Goal: Task Accomplishment & Management: Use online tool/utility

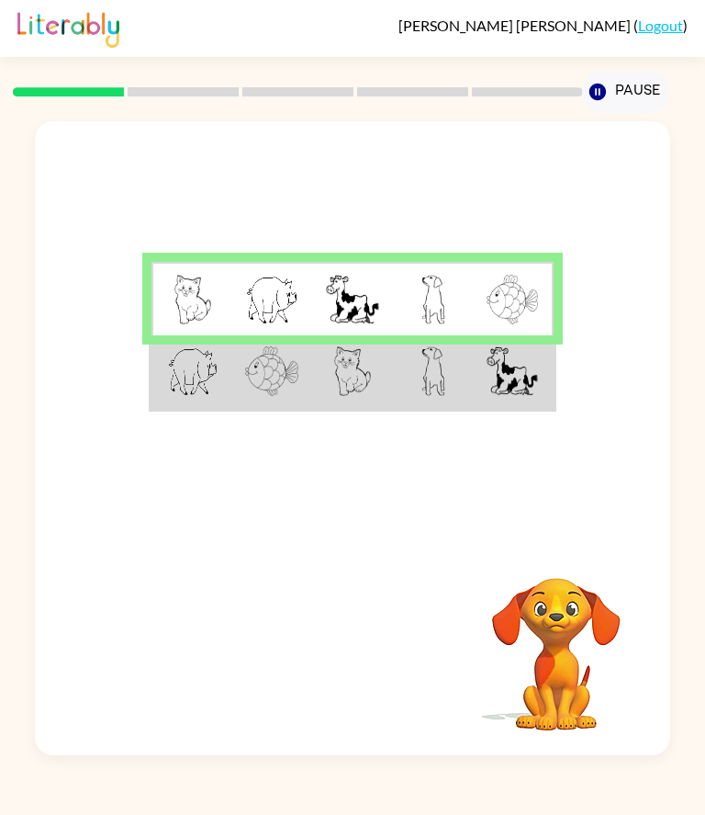
click at [361, 311] on img at bounding box center [352, 300] width 53 height 50
click at [227, 409] on td at bounding box center [192, 371] width 81 height 73
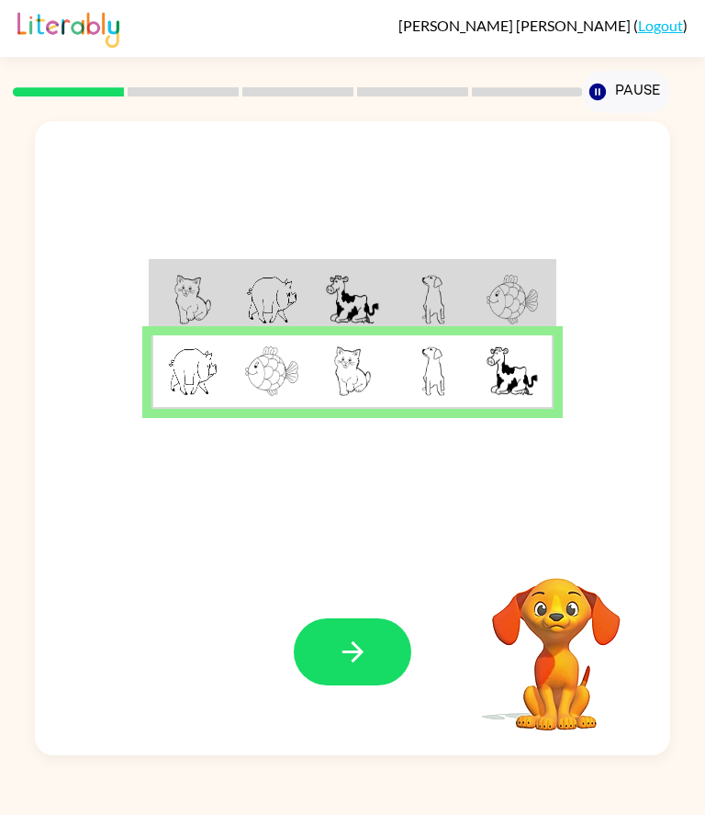
click at [373, 685] on button "button" at bounding box center [353, 651] width 118 height 67
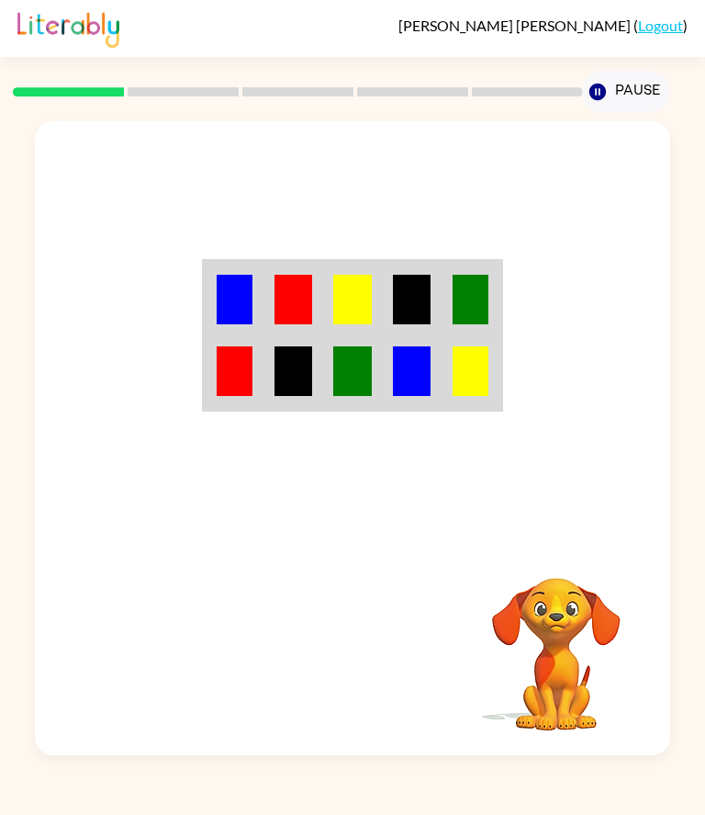
click at [320, 335] on td at bounding box center [294, 298] width 60 height 73
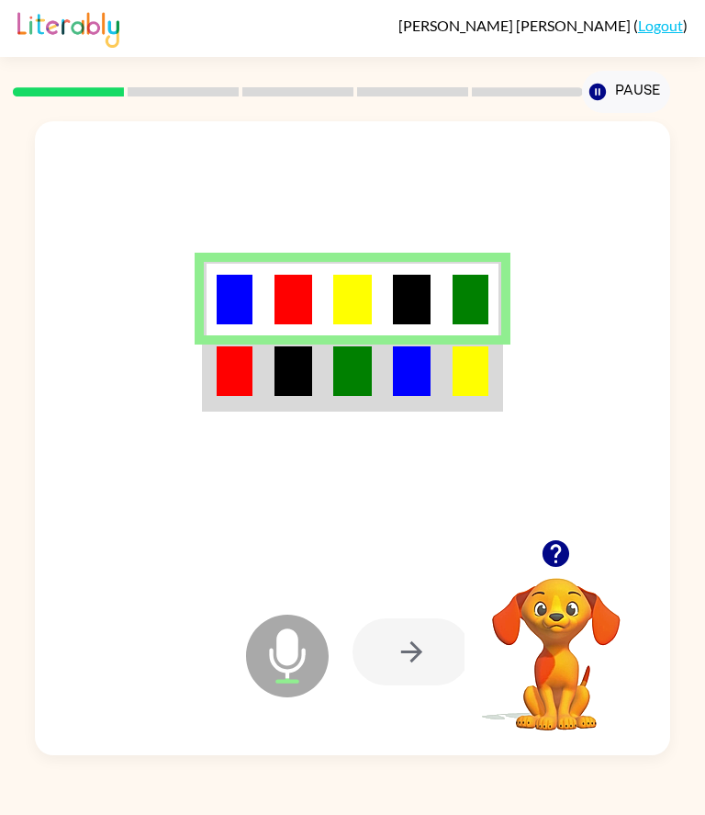
click at [252, 396] on img at bounding box center [235, 371] width 36 height 50
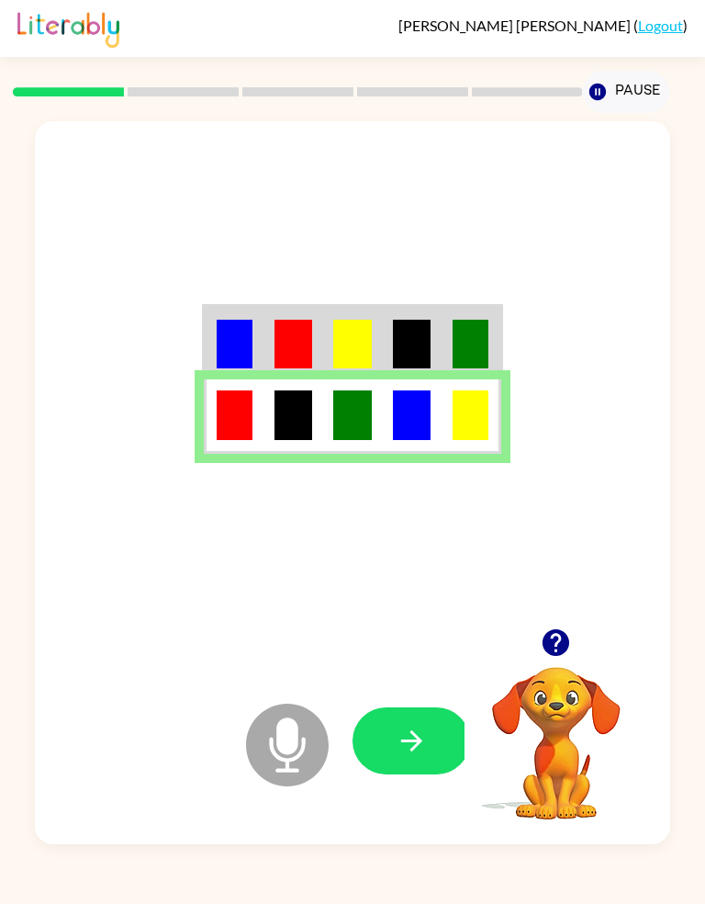
click at [425, 757] on icon "button" at bounding box center [412, 741] width 32 height 32
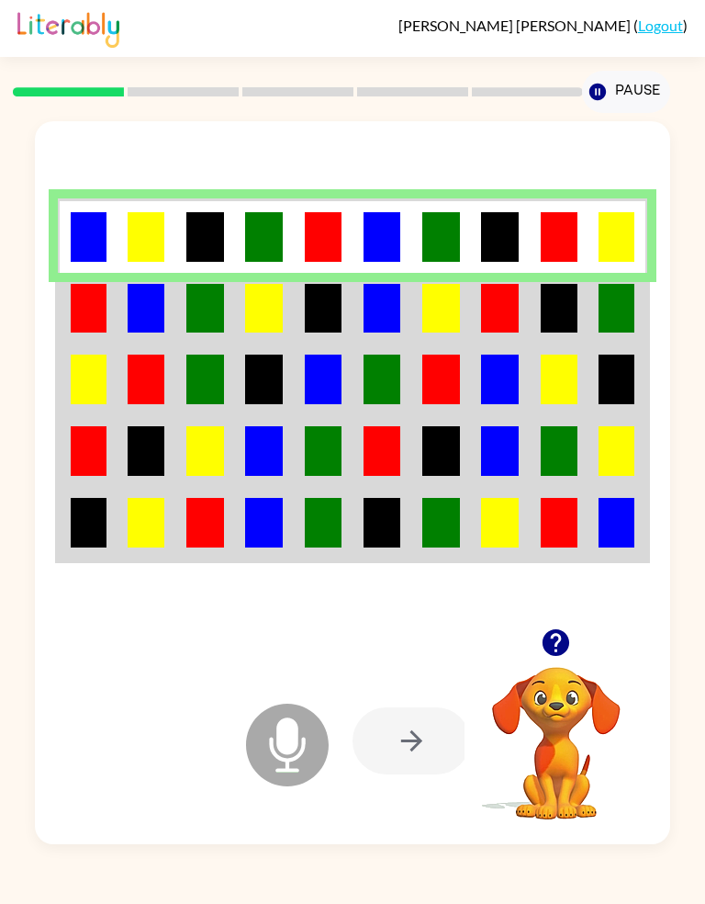
scroll to position [44, 0]
click at [309, 285] on img at bounding box center [324, 309] width 38 height 50
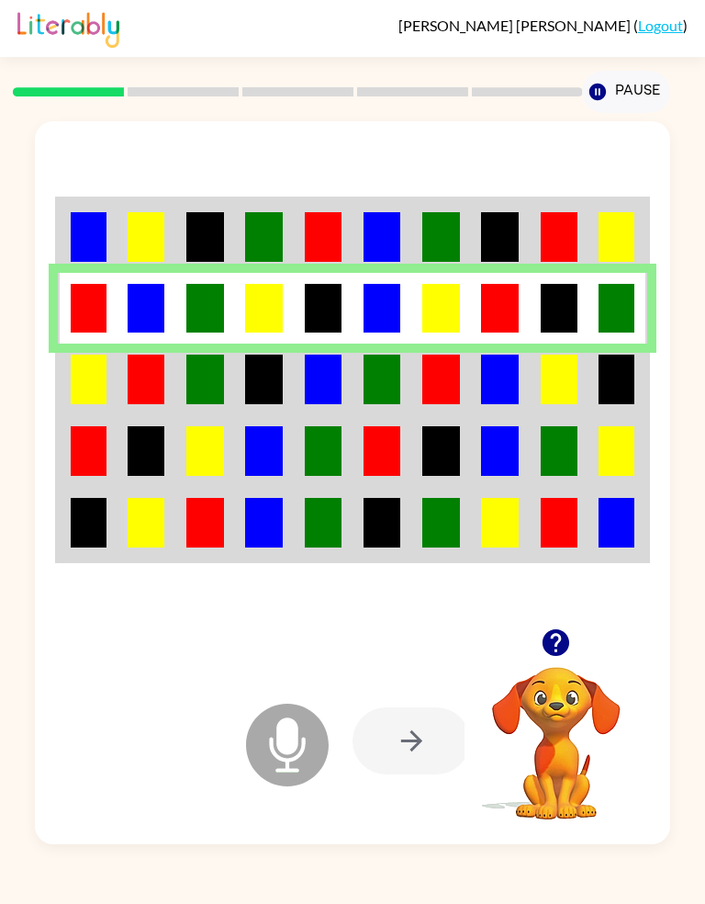
click at [235, 371] on td at bounding box center [264, 380] width 59 height 72
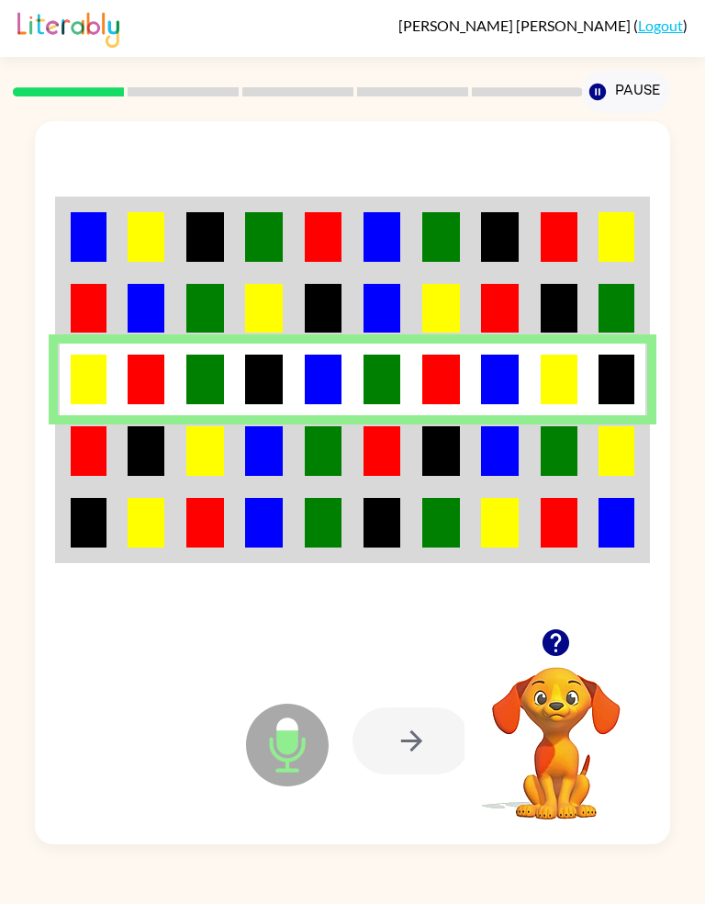
click at [327, 432] on img at bounding box center [324, 451] width 38 height 50
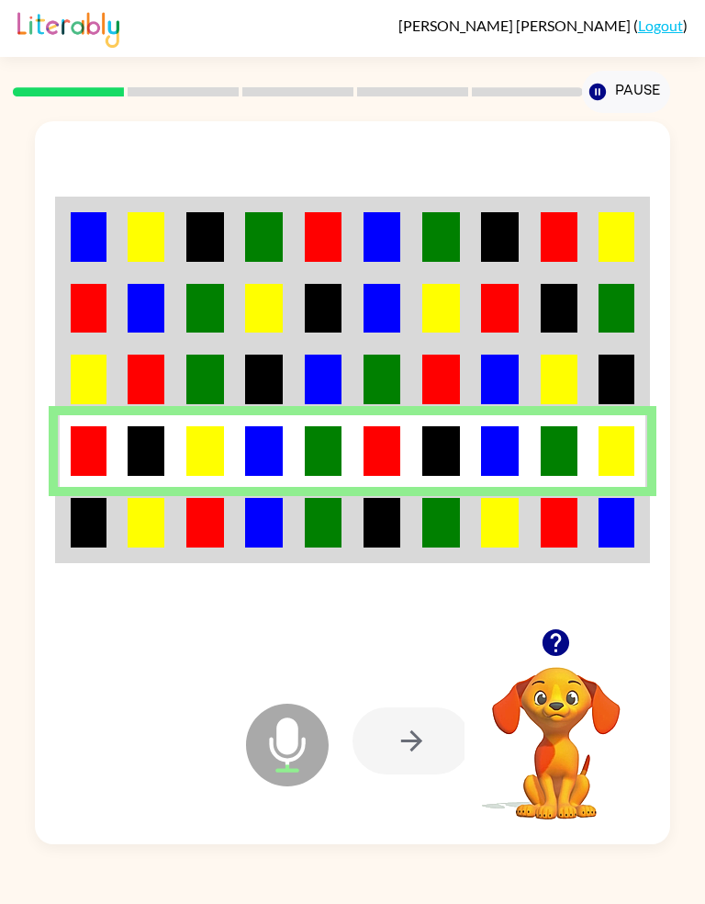
click at [320, 524] on img at bounding box center [324, 523] width 38 height 50
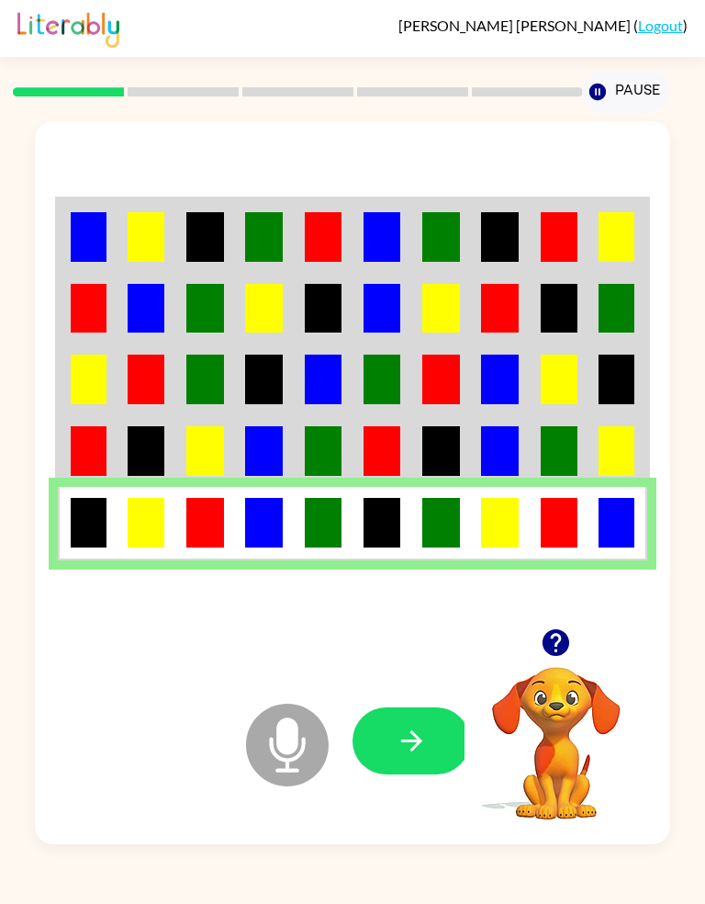
click at [413, 754] on icon "button" at bounding box center [412, 741] width 32 height 32
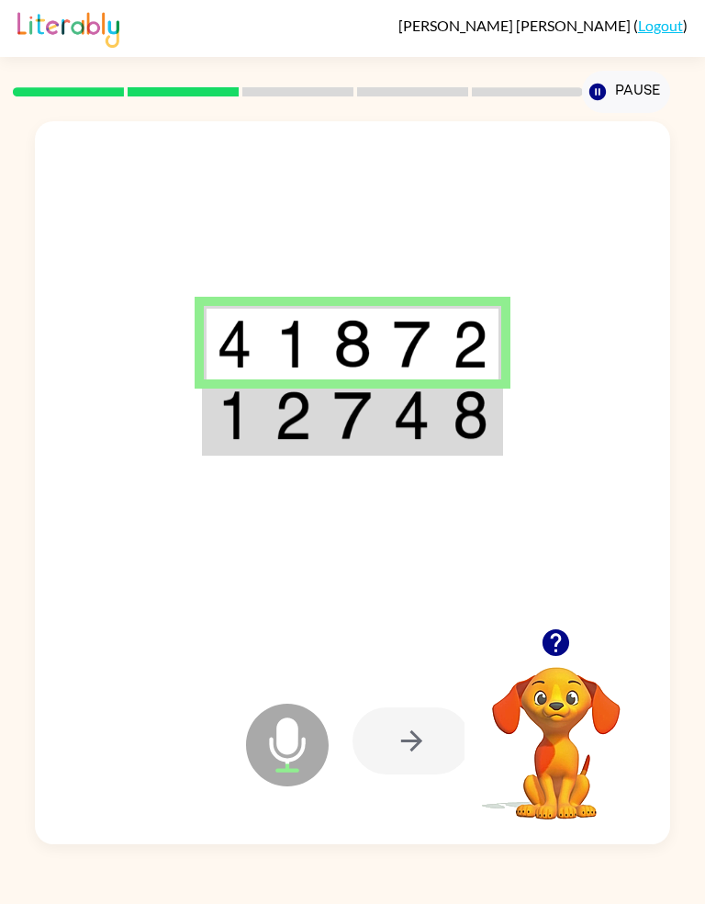
click at [438, 762] on div at bounding box center [412, 740] width 118 height 67
click at [405, 411] on img at bounding box center [412, 415] width 38 height 50
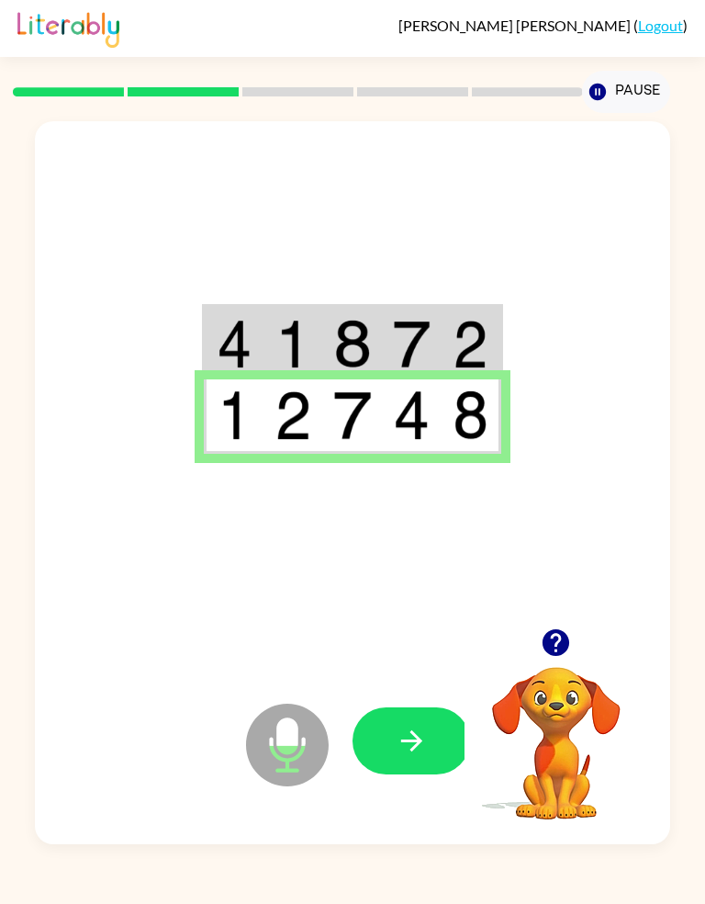
click at [430, 751] on button "button" at bounding box center [412, 740] width 118 height 67
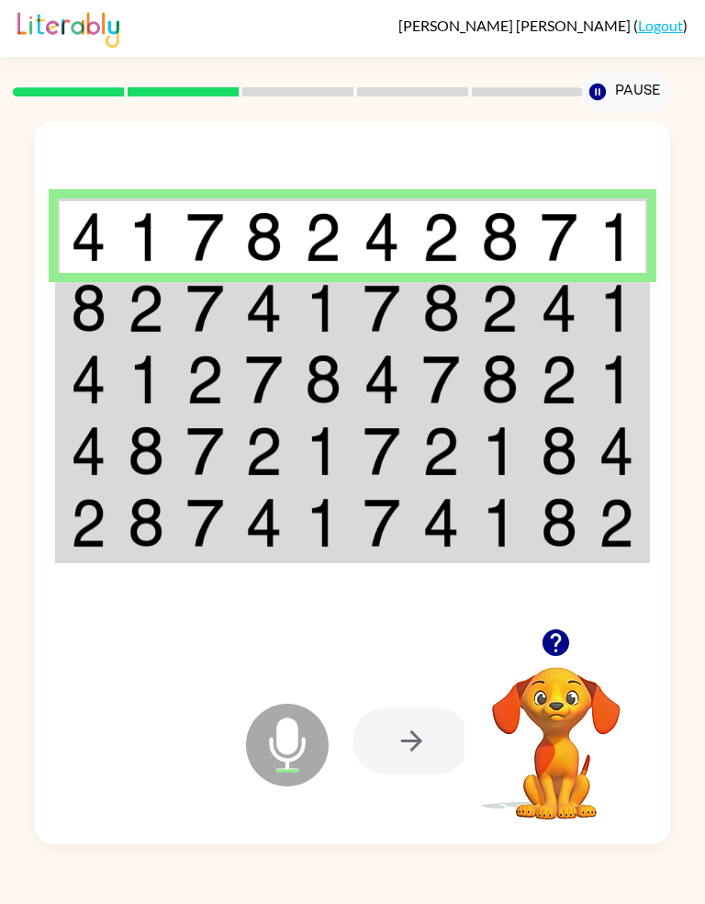
click at [469, 278] on td at bounding box center [440, 309] width 59 height 72
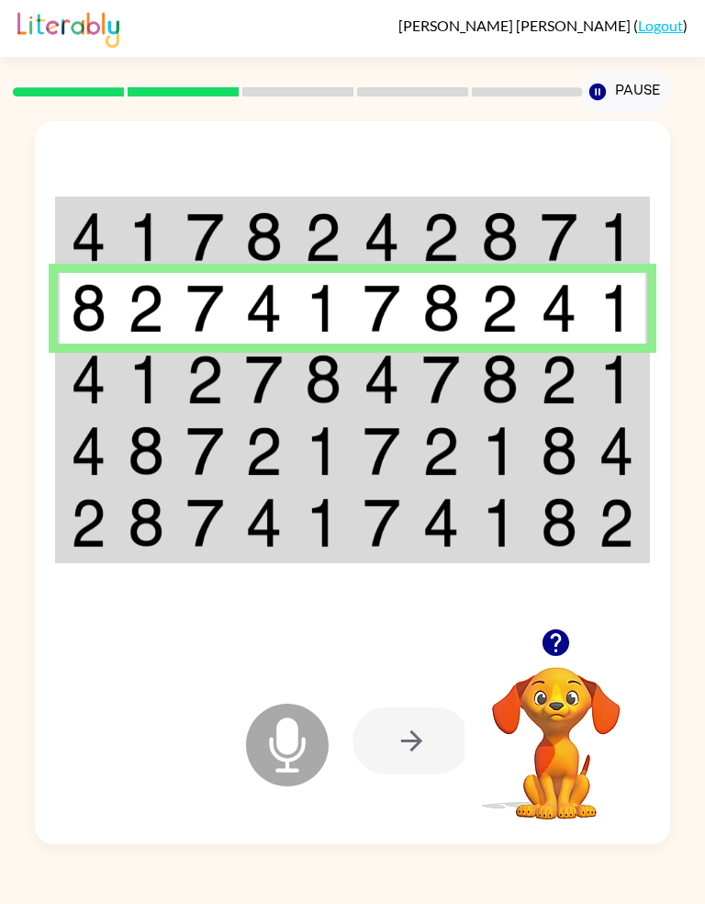
click at [521, 367] on td at bounding box center [500, 380] width 59 height 72
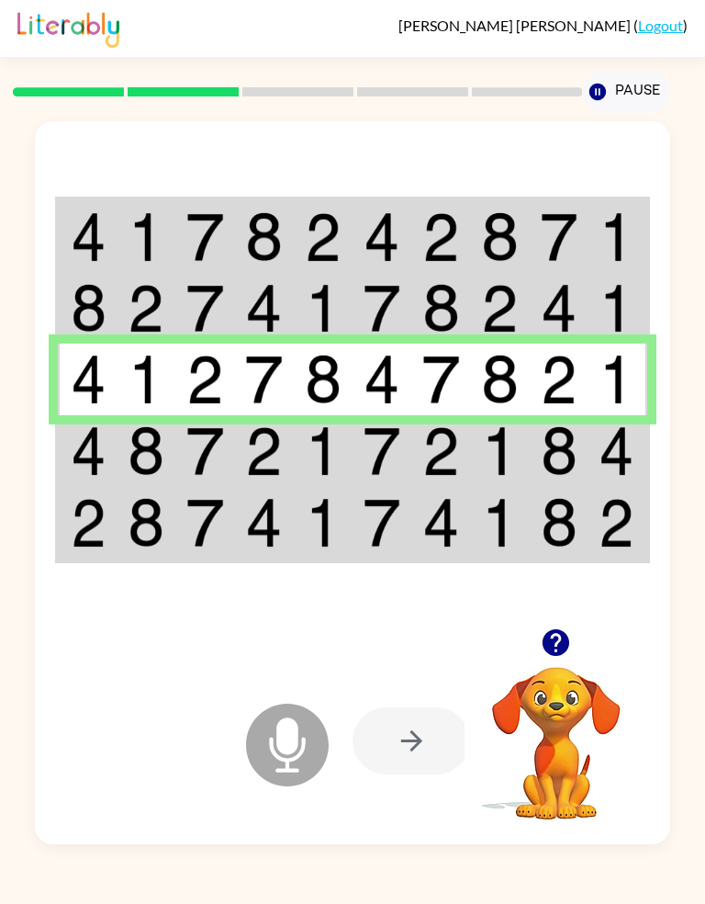
click at [616, 433] on img at bounding box center [617, 451] width 36 height 50
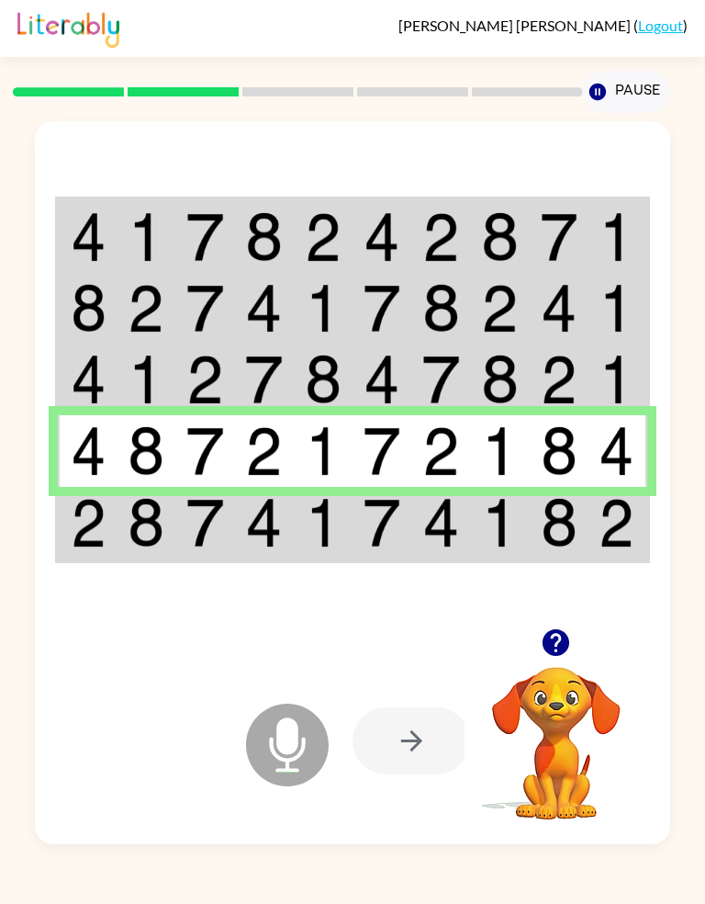
click at [385, 517] on img at bounding box center [383, 523] width 38 height 50
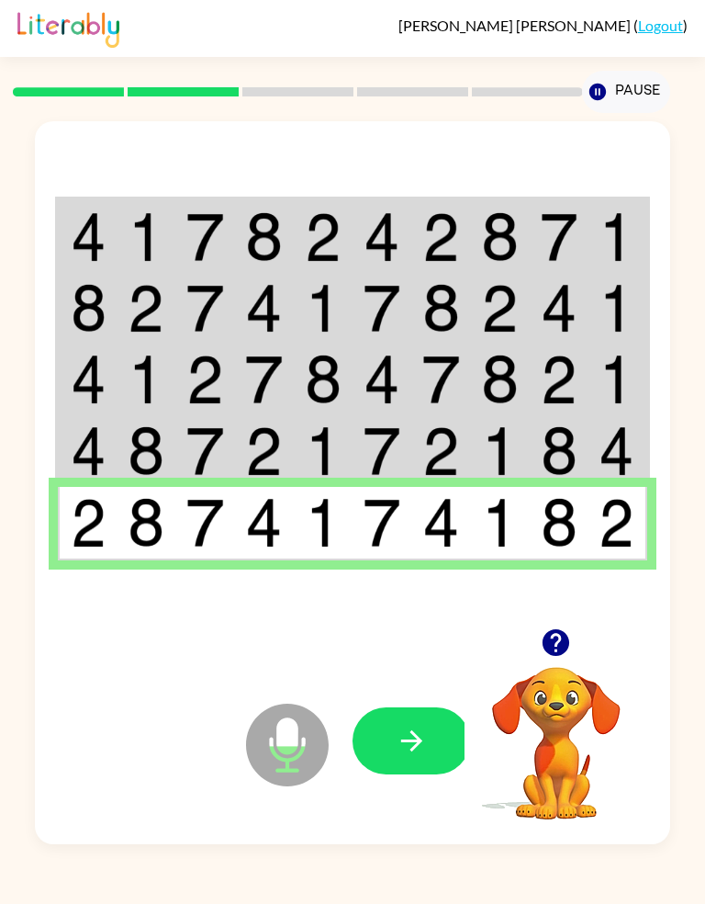
click at [422, 766] on button "button" at bounding box center [412, 740] width 118 height 67
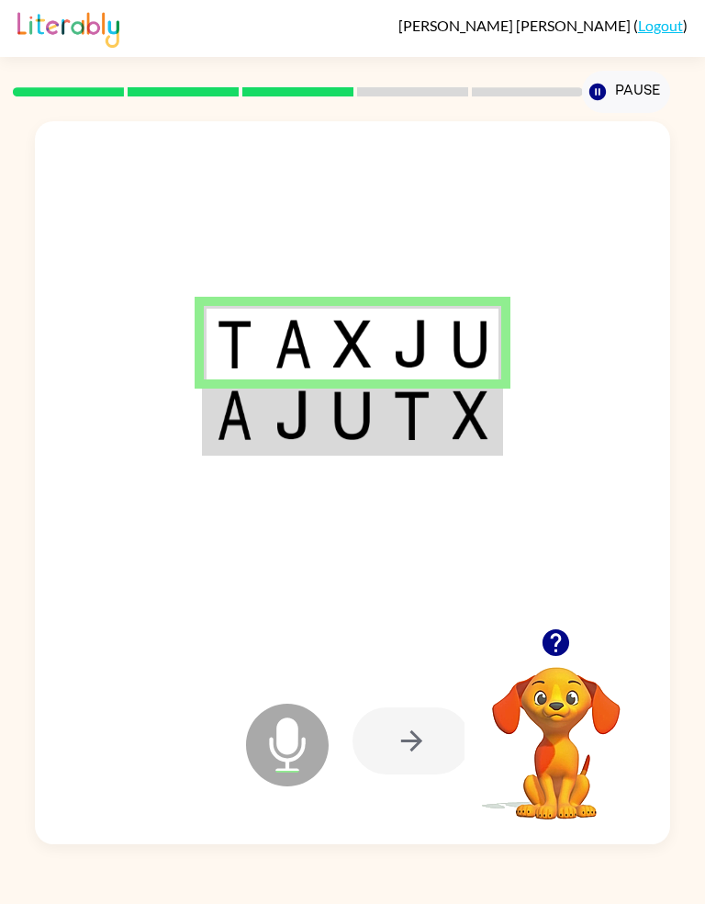
scroll to position [33, 0]
click at [473, 411] on img at bounding box center [471, 415] width 36 height 50
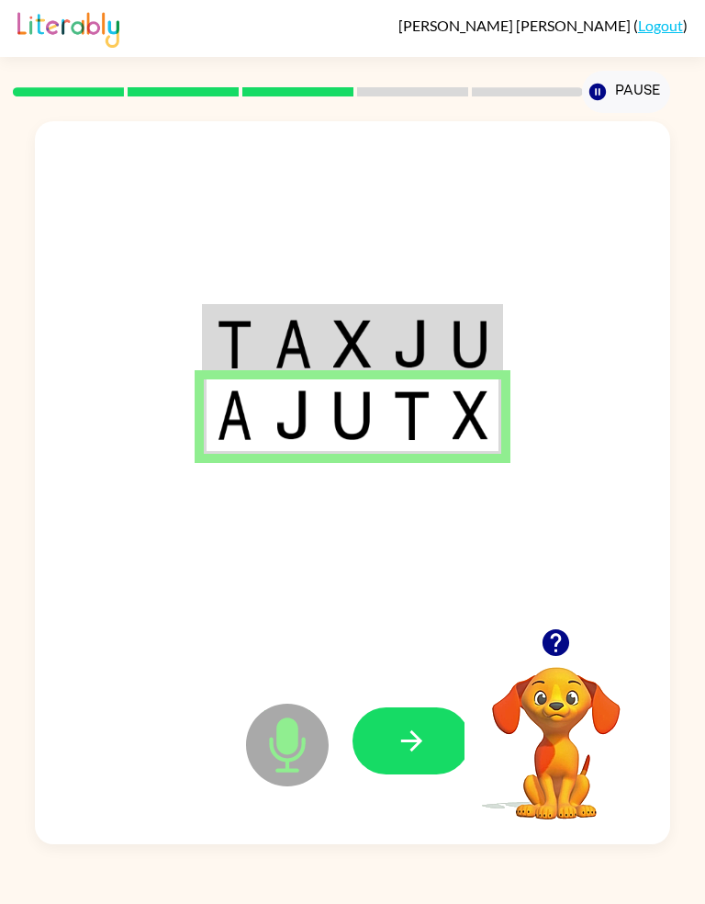
click at [417, 774] on button "button" at bounding box center [412, 740] width 118 height 67
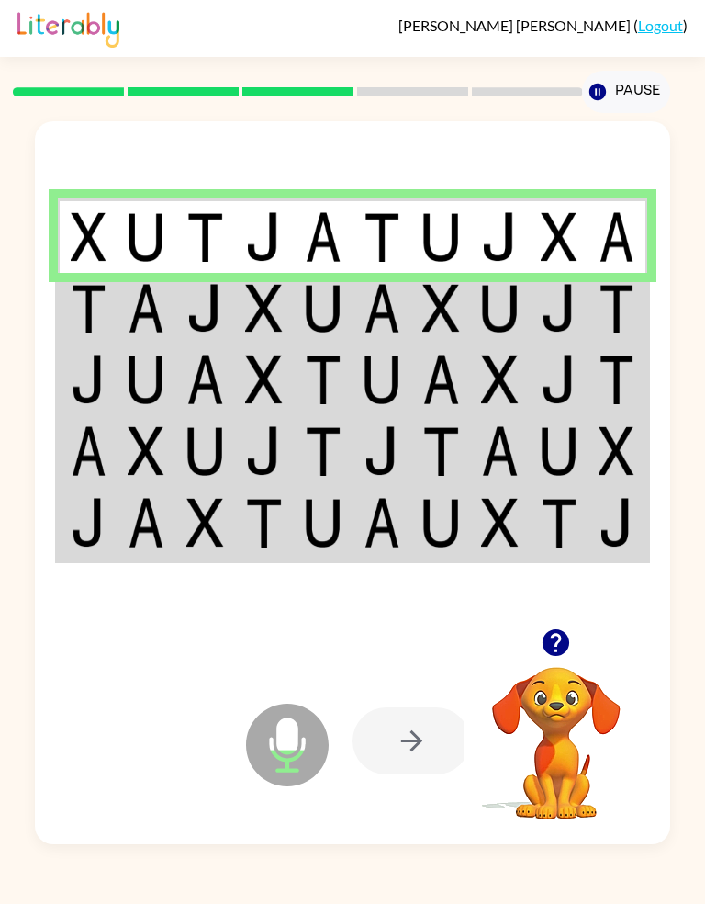
click at [246, 302] on img at bounding box center [264, 309] width 38 height 50
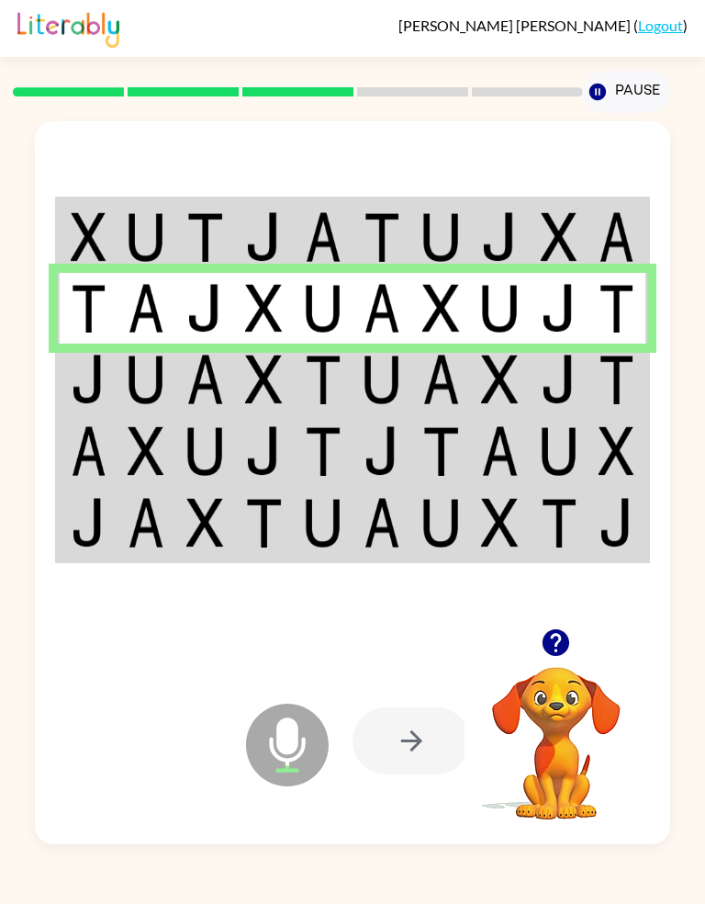
click at [395, 388] on img at bounding box center [383, 380] width 38 height 50
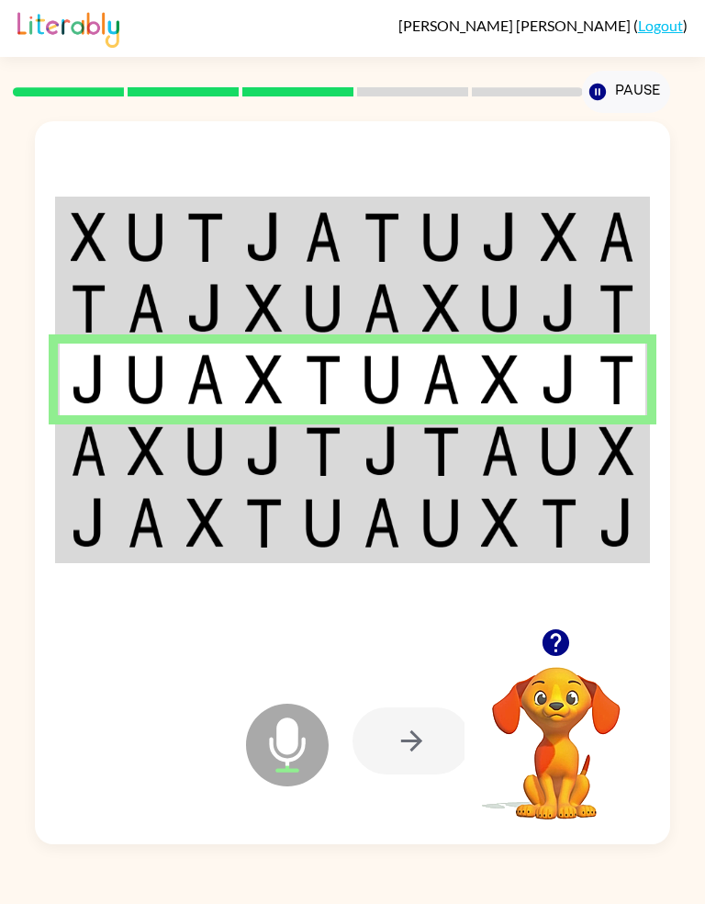
click at [422, 452] on img at bounding box center [441, 451] width 38 height 50
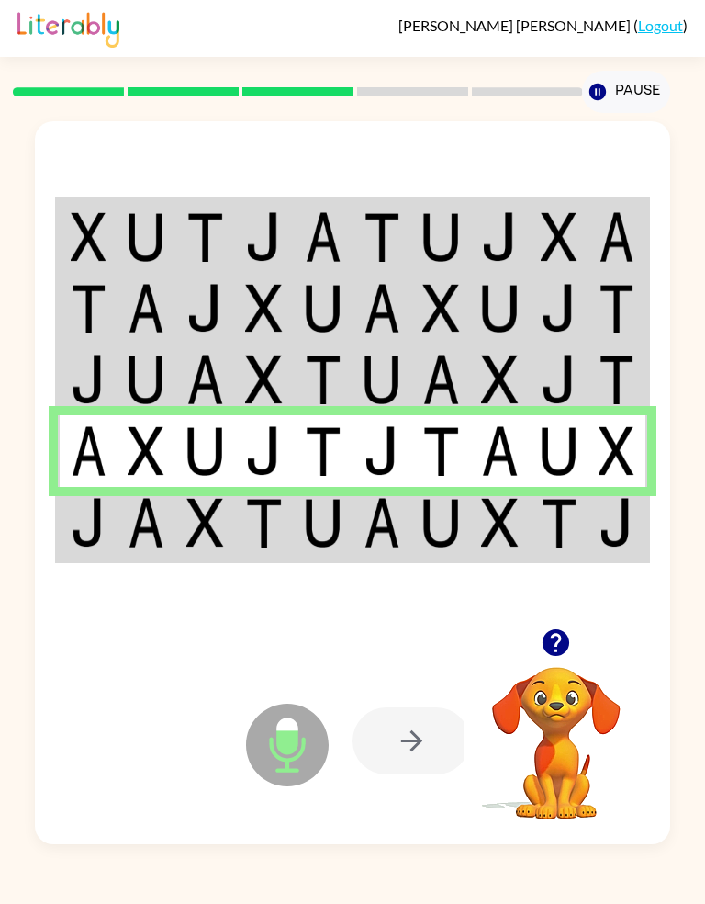
click at [603, 513] on img at bounding box center [617, 523] width 36 height 50
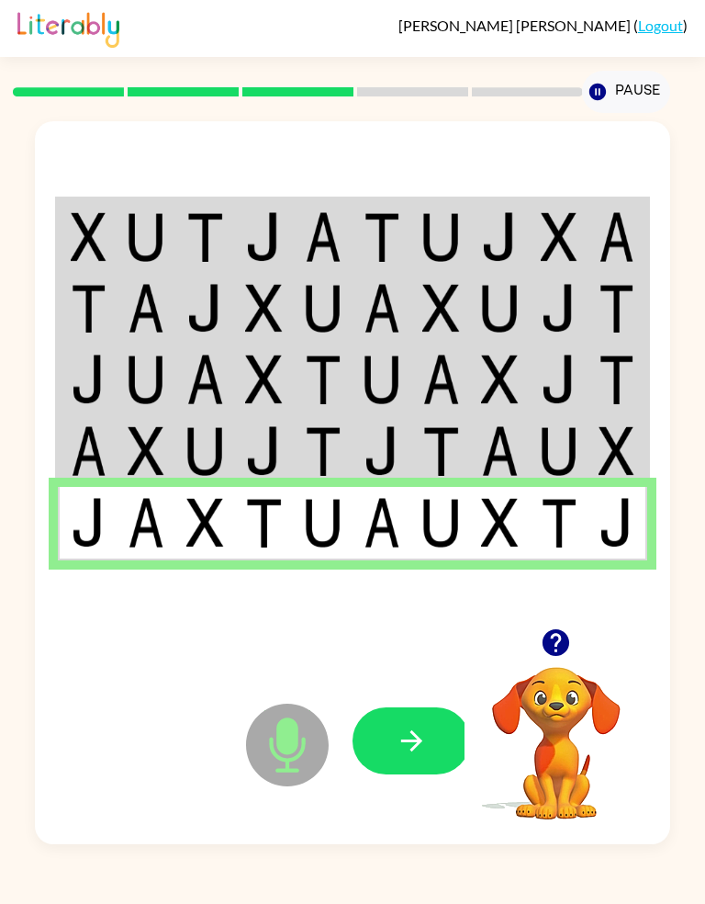
click at [438, 774] on button "button" at bounding box center [412, 740] width 118 height 67
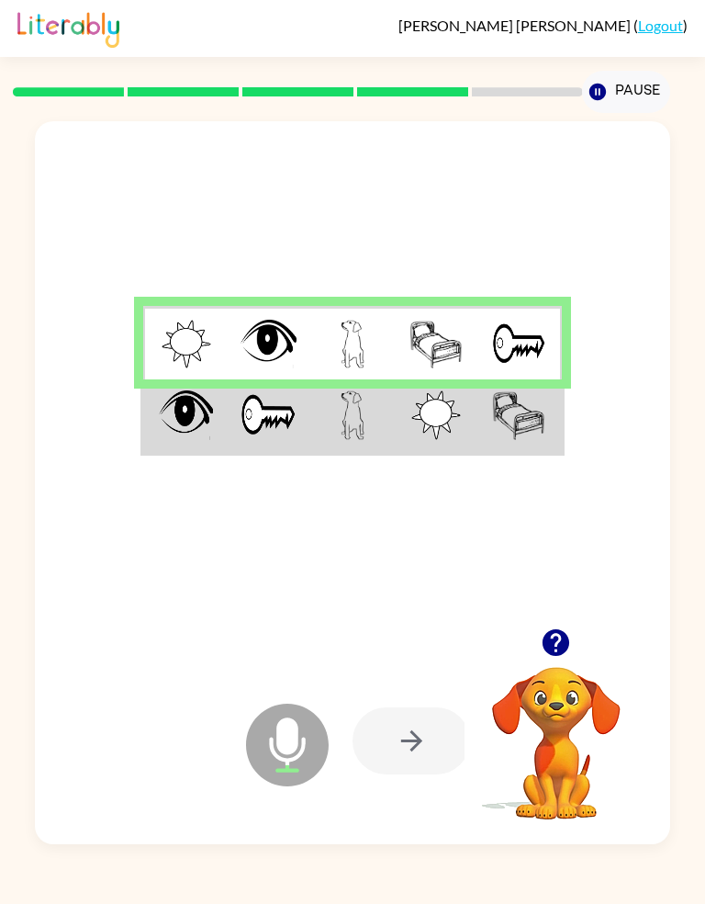
click at [517, 412] on img at bounding box center [518, 415] width 53 height 50
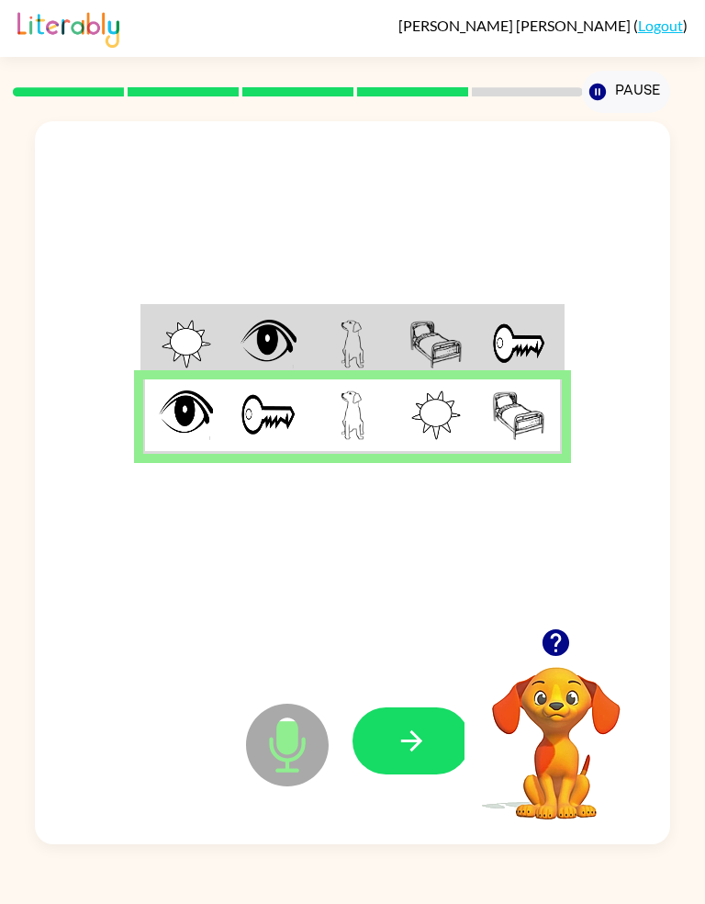
click at [437, 759] on button "button" at bounding box center [412, 740] width 118 height 67
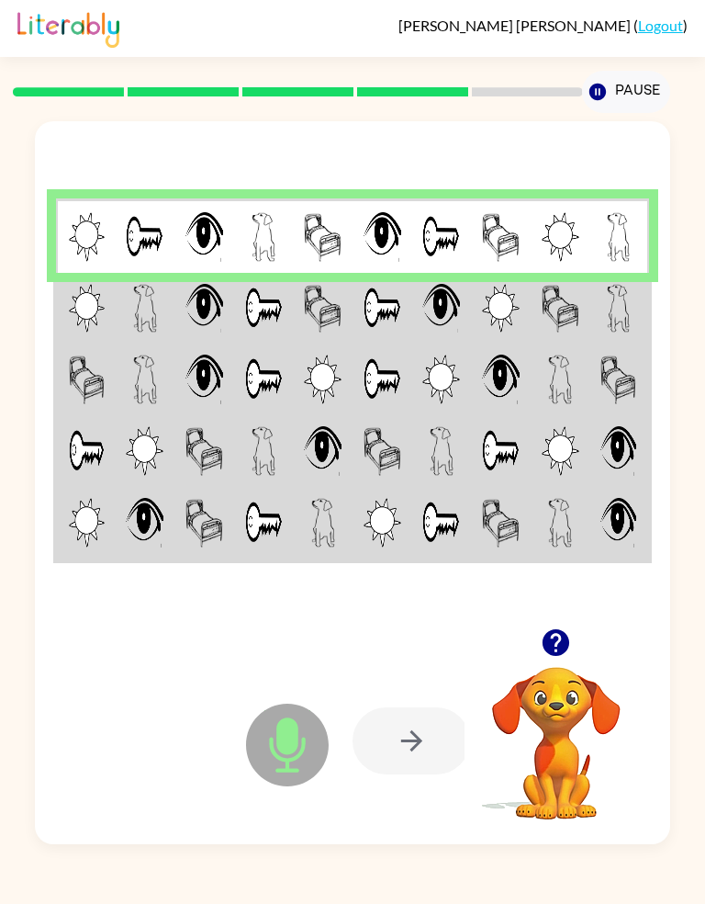
click at [421, 290] on td at bounding box center [442, 309] width 60 height 72
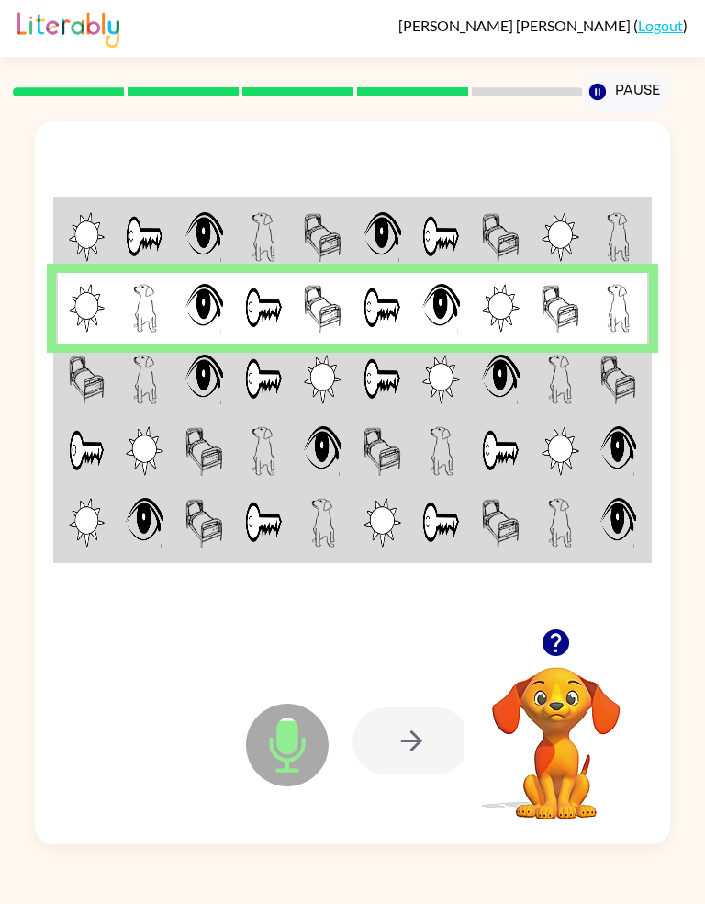
scroll to position [17, 0]
click at [546, 390] on td at bounding box center [561, 380] width 60 height 72
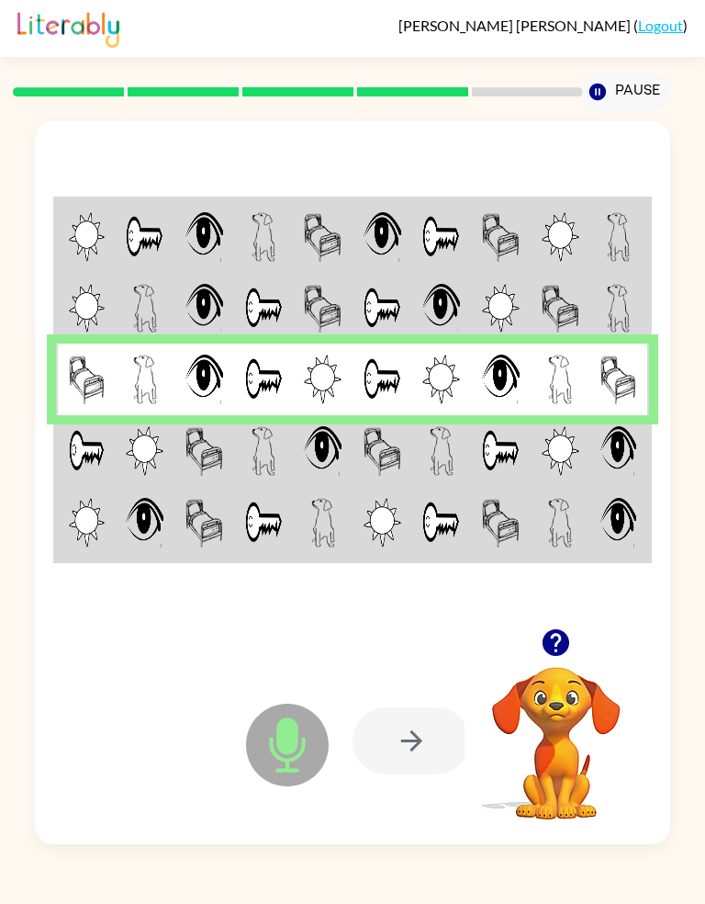
click at [611, 469] on img at bounding box center [619, 451] width 36 height 50
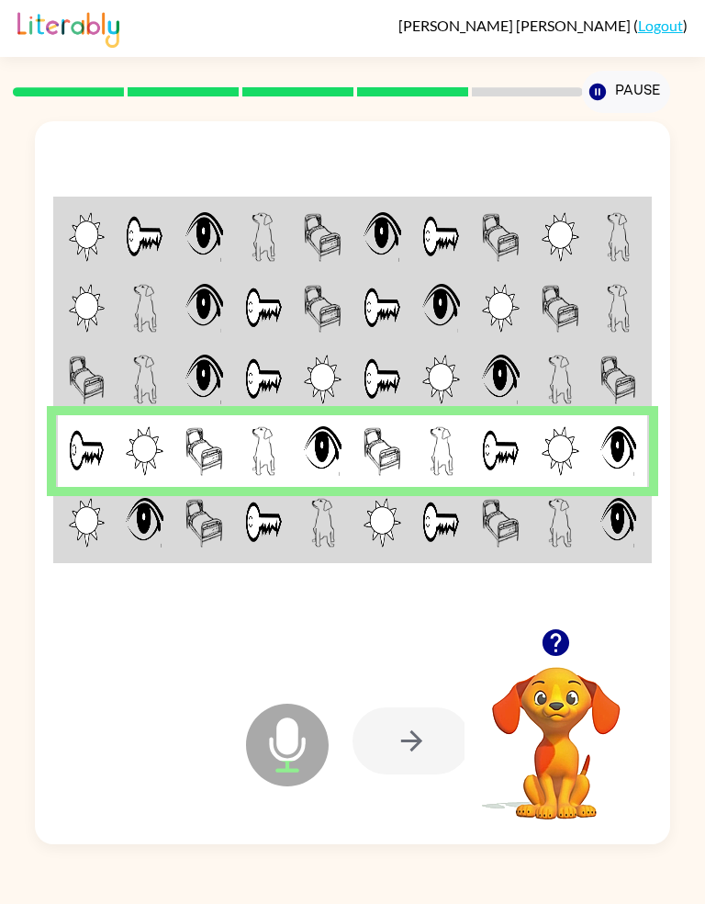
click at [403, 526] on td at bounding box center [383, 523] width 60 height 73
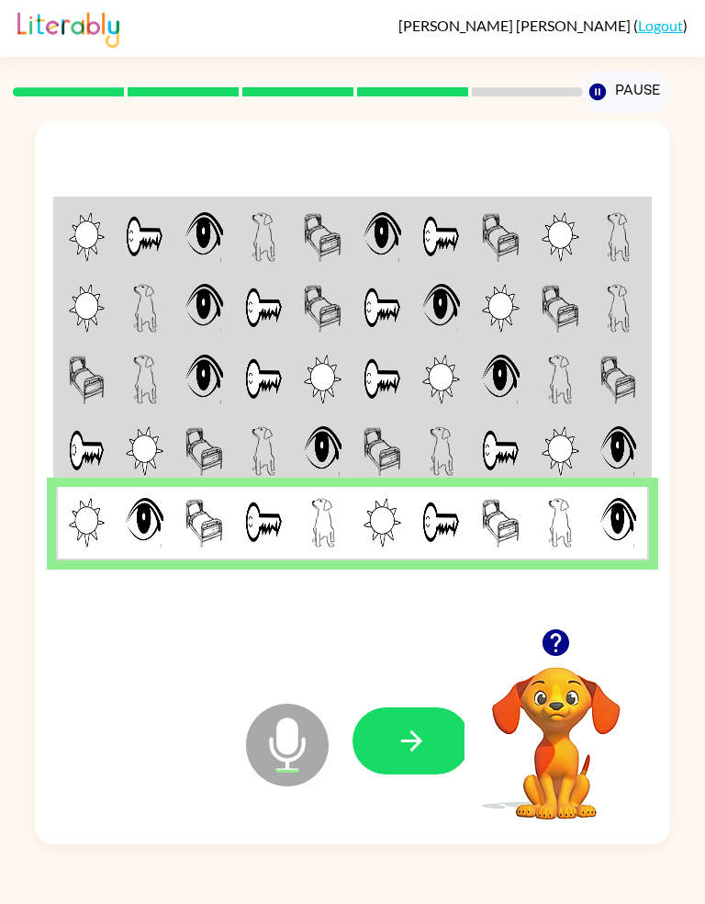
click at [432, 774] on button "button" at bounding box center [412, 740] width 118 height 67
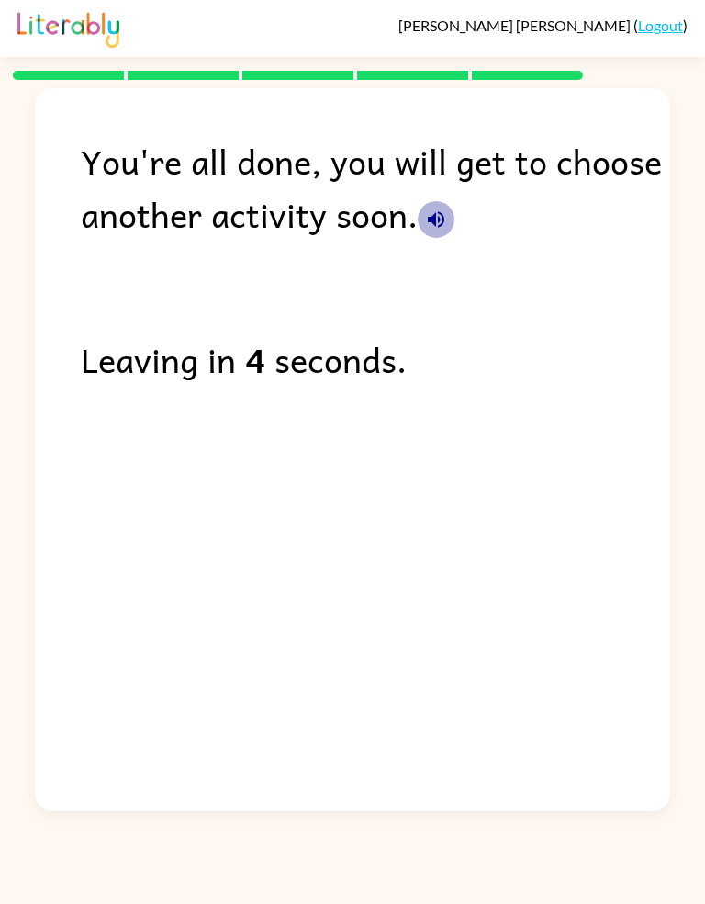
click at [429, 208] on icon "button" at bounding box center [436, 219] width 22 height 22
click at [448, 201] on button "button" at bounding box center [436, 219] width 37 height 37
click at [433, 211] on icon "button" at bounding box center [436, 219] width 17 height 17
